Goal: Navigation & Orientation: Go to known website

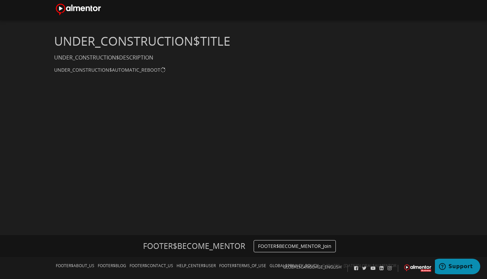
click at [296, 247] on link "FOOTER$BECOME_MENTOR_Join" at bounding box center [295, 246] width 82 height 12
